Goal: Check status: Check status

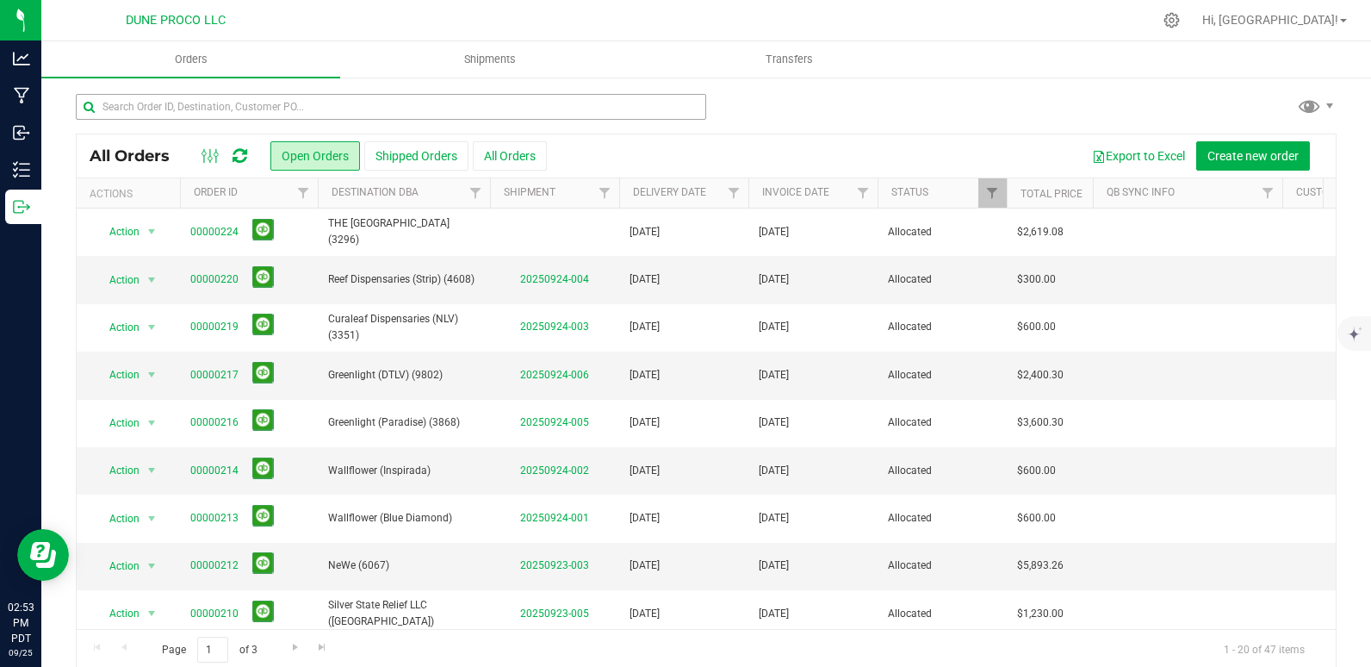
click at [258, 111] on input "text" at bounding box center [391, 107] width 630 height 26
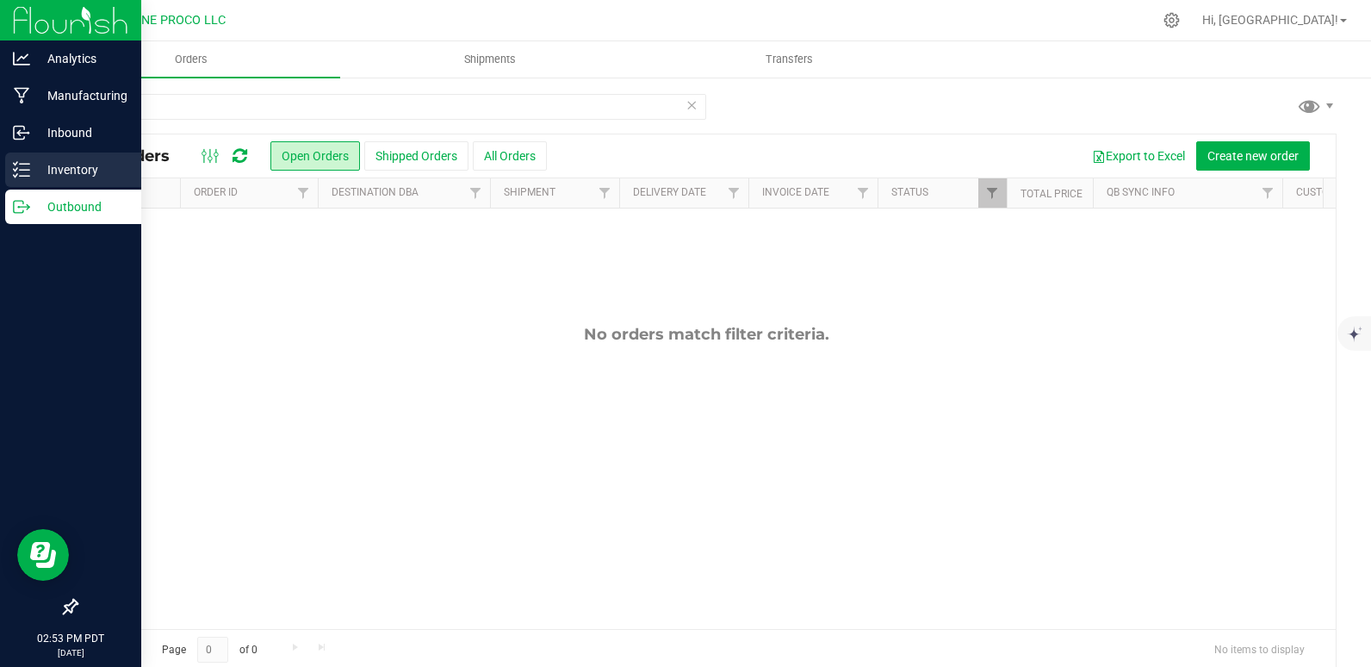
type input "16212"
click at [37, 165] on p "Inventory" at bounding box center [81, 169] width 103 height 21
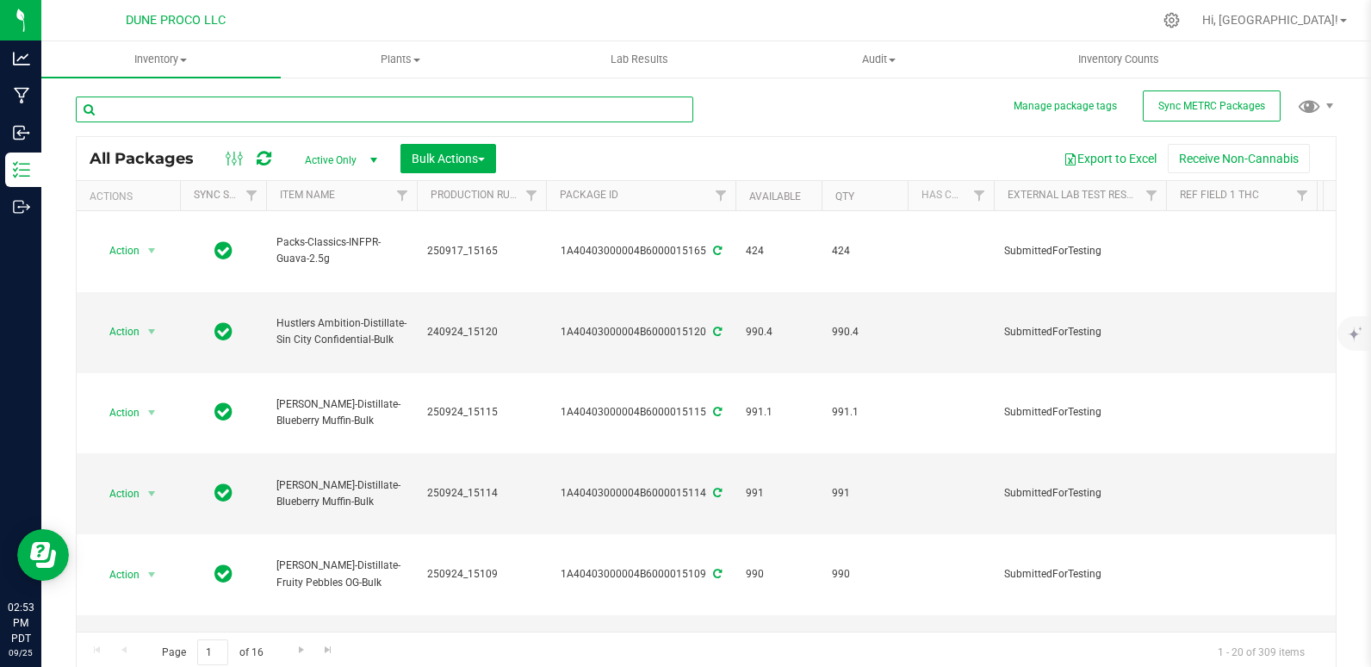
click at [360, 121] on input "text" at bounding box center [385, 109] width 618 height 26
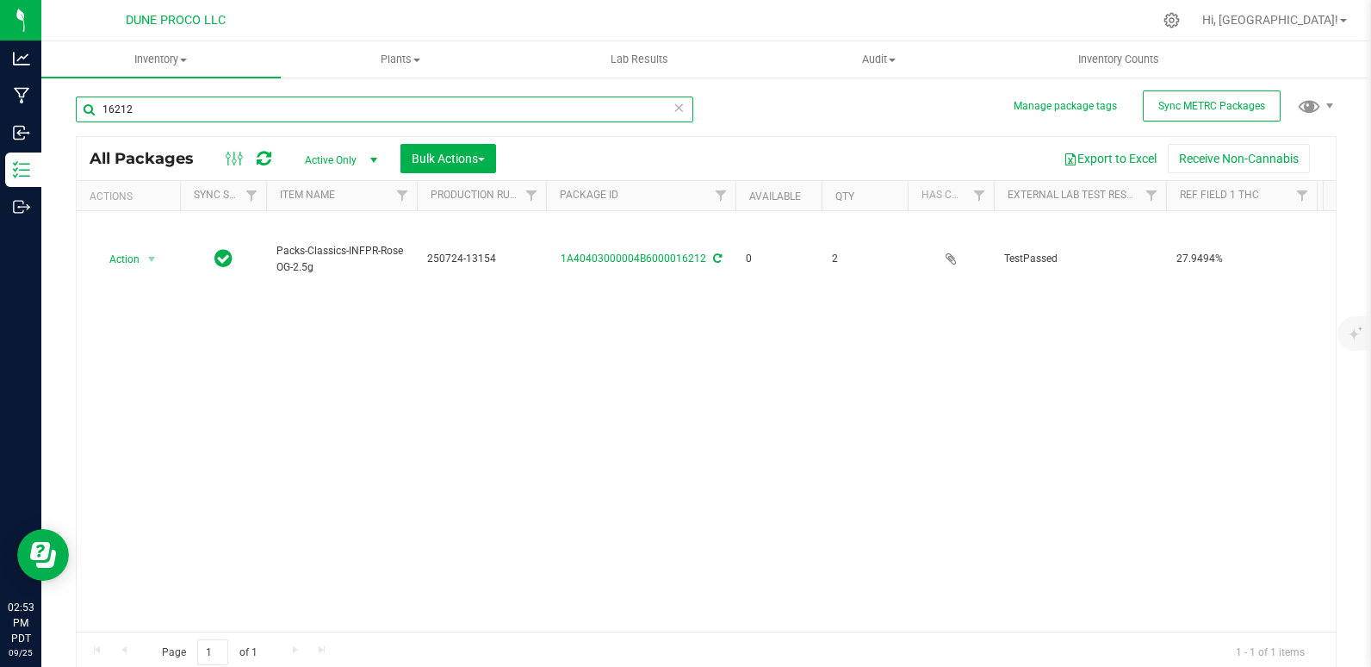
type input "16212"
